Goal: Information Seeking & Learning: Learn about a topic

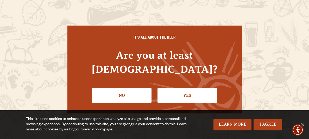
click at [185, 88] on link "Yes" at bounding box center [186, 95] width 59 height 15
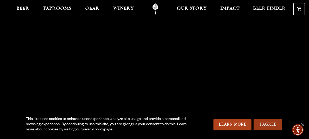
click at [275, 127] on link "I Agree" at bounding box center [267, 124] width 29 height 11
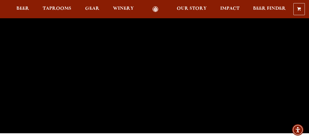
scroll to position [38, 0]
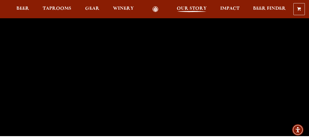
click at [194, 8] on span "Our Story" at bounding box center [192, 9] width 30 height 4
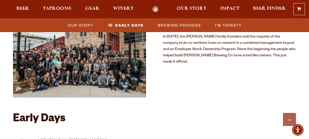
scroll to position [407, 0]
